Goal: Information Seeking & Learning: Find specific fact

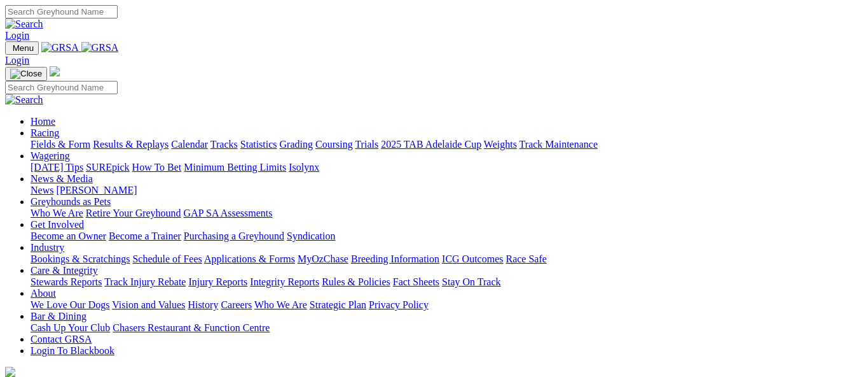
click at [165, 139] on link "Results & Replays" at bounding box center [131, 144] width 76 height 11
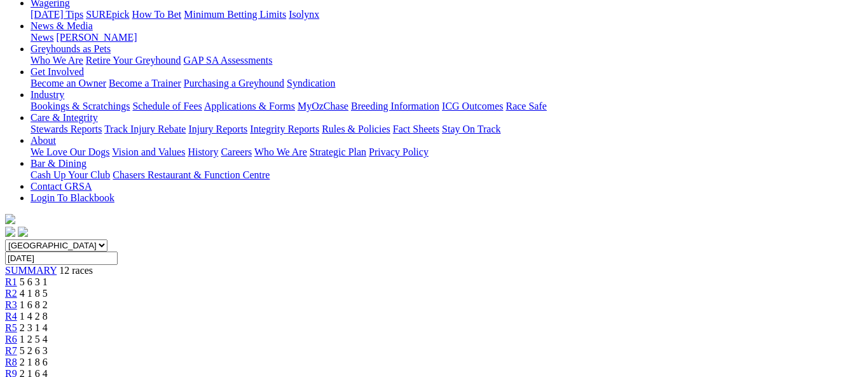
scroll to position [191, 0]
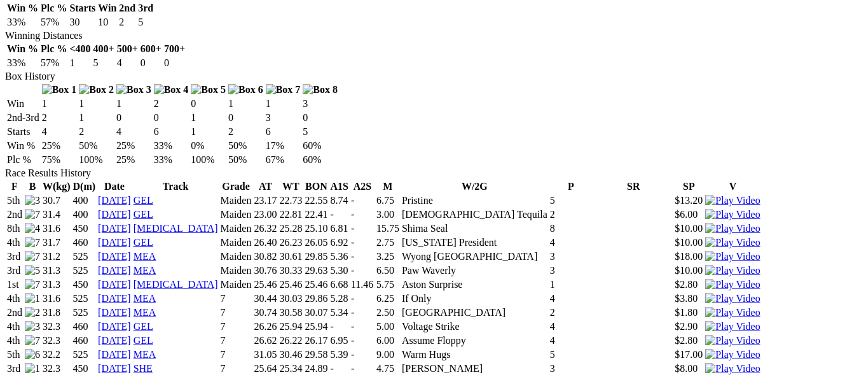
scroll to position [827, 0]
